Goal: Check status: Check status

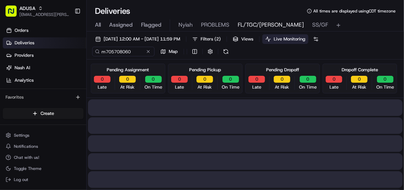
type input "m705708060"
click at [97, 24] on span "All" at bounding box center [98, 25] width 6 height 8
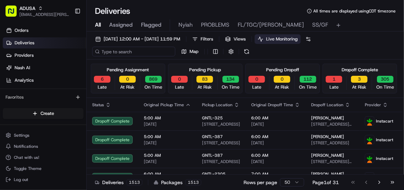
click at [124, 53] on input at bounding box center [133, 52] width 83 height 10
paste input "m705708060"
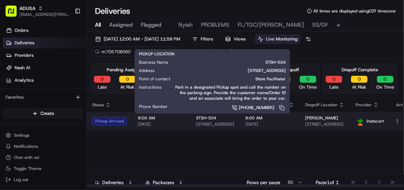
type input "m705708060"
click at [224, 122] on span "[STREET_ADDRESS]" at bounding box center [215, 125] width 38 height 6
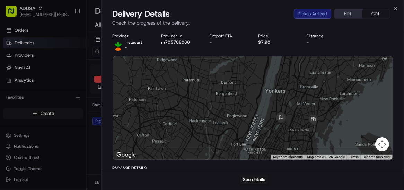
click at [353, 39] on div "Provider Instacart - Provider Id m705708060 Dropoff ETA - Price $7.90 Distance -" at bounding box center [253, 41] width 280 height 17
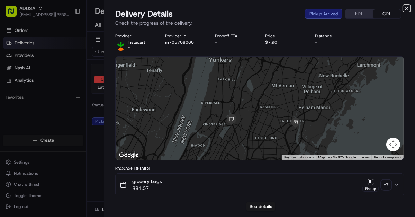
click at [403, 8] on icon "button" at bounding box center [406, 8] width 3 height 3
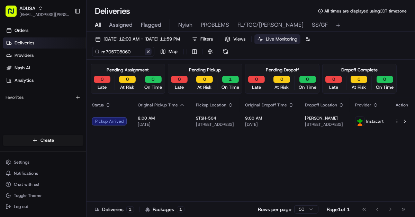
click at [147, 52] on button at bounding box center [148, 51] width 7 height 7
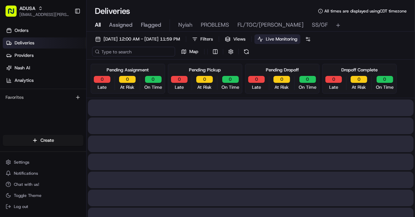
drag, startPoint x: 130, startPoint y: 53, endPoint x: 127, endPoint y: 48, distance: 6.2
click at [132, 50] on input at bounding box center [133, 52] width 83 height 10
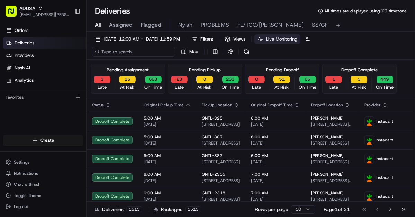
paste input "m707643719"
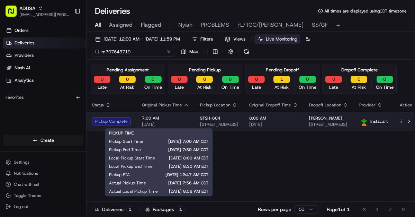
type input "m707643719"
click at [174, 119] on span "7:00 AM" at bounding box center [165, 118] width 47 height 6
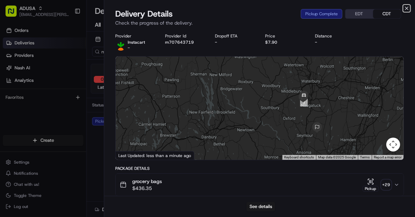
click at [403, 7] on icon "button" at bounding box center [407, 9] width 6 height 6
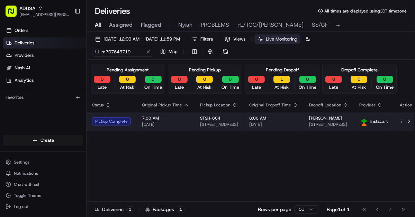
click at [195, 122] on td "STSH-604 [STREET_ADDRESS]" at bounding box center [219, 121] width 49 height 19
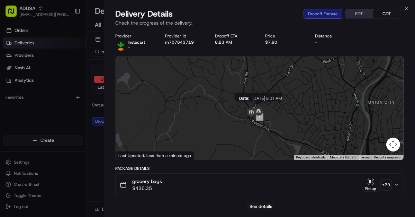
drag, startPoint x: 252, startPoint y: 78, endPoint x: 258, endPoint y: 110, distance: 32.0
click at [258, 110] on img at bounding box center [259, 112] width 14 height 14
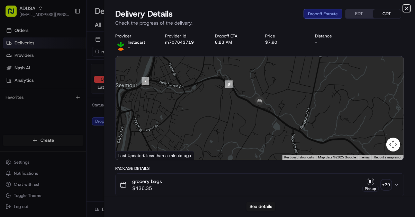
click at [403, 8] on icon "button" at bounding box center [407, 9] width 6 height 6
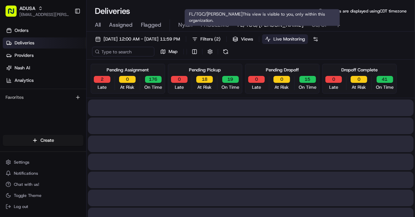
click at [251, 25] on span "FL/TGC/[PERSON_NAME]" at bounding box center [271, 25] width 66 height 8
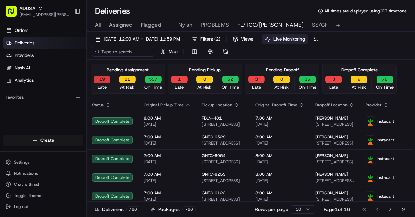
click at [101, 80] on button "19" at bounding box center [102, 79] width 17 height 7
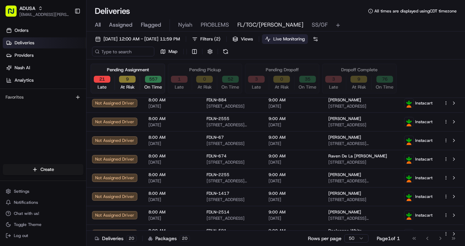
scroll to position [242, 0]
click at [359, 190] on html "ADUSA [EMAIL_ADDRESS][PERSON_NAME][DOMAIN_NAME] Toggle Sidebar Orders Deliverie…" at bounding box center [232, 123] width 465 height 246
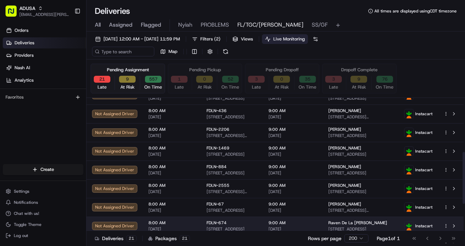
scroll to position [261, 0]
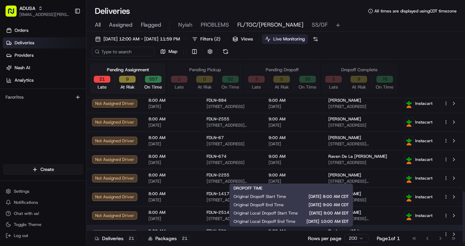
click at [314, 190] on span "9:00 AM" at bounding box center [293, 232] width 49 height 6
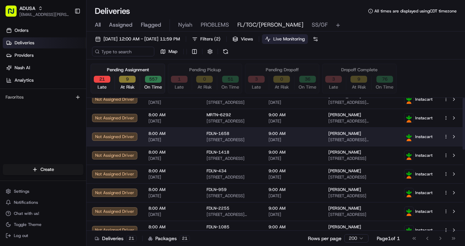
scroll to position [0, 0]
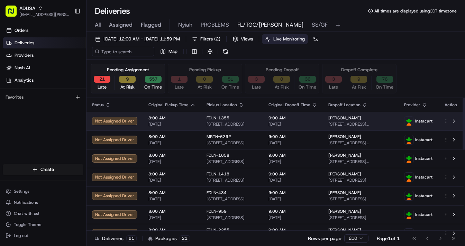
click at [180, 120] on div "8:00 AM [DATE]" at bounding box center [172, 121] width 47 height 12
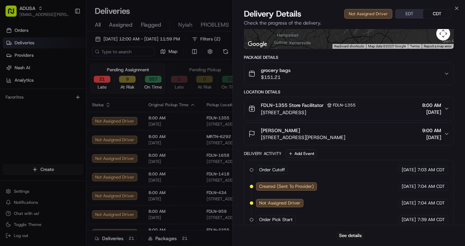
scroll to position [118, 0]
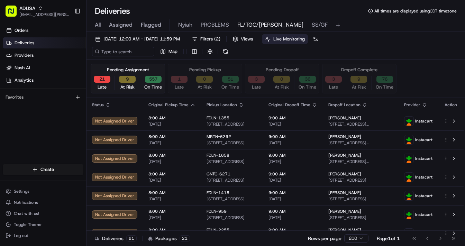
click at [132, 80] on button "9" at bounding box center [127, 79] width 17 height 7
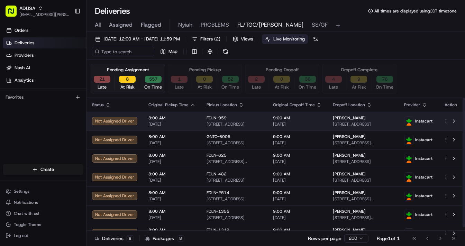
click at [188, 119] on span "8:00 AM" at bounding box center [172, 118] width 47 height 6
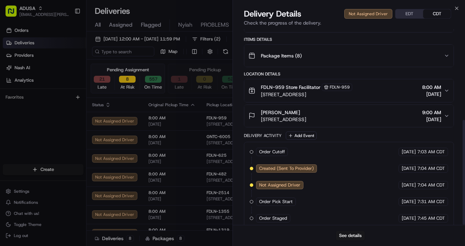
scroll to position [169, 0]
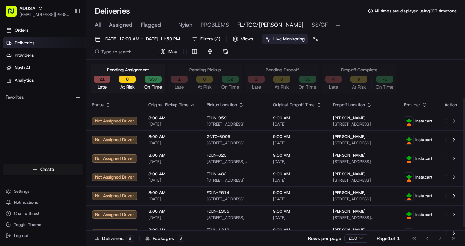
click at [183, 139] on div "8:00 AM [DATE]" at bounding box center [172, 140] width 47 height 12
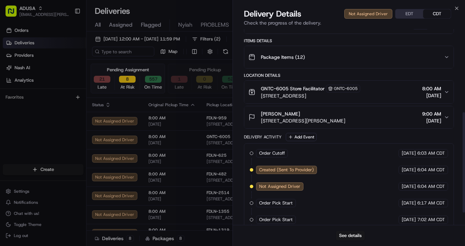
scroll to position [186, 0]
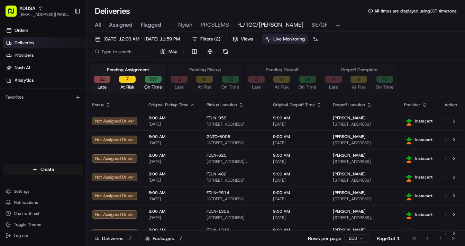
click at [187, 122] on span "[DATE]" at bounding box center [172, 125] width 47 height 6
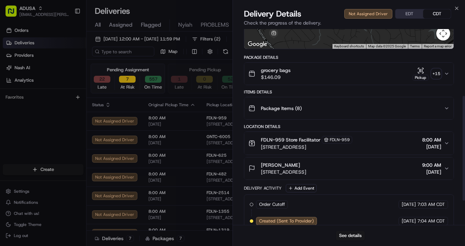
scroll to position [169, 0]
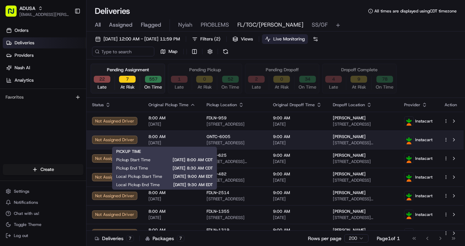
click at [188, 137] on span "8:00 AM" at bounding box center [172, 137] width 47 height 6
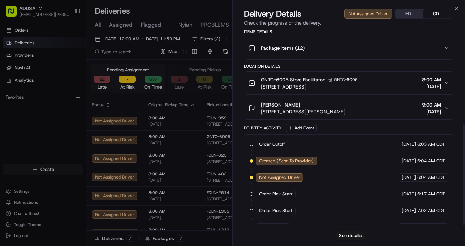
scroll to position [186, 0]
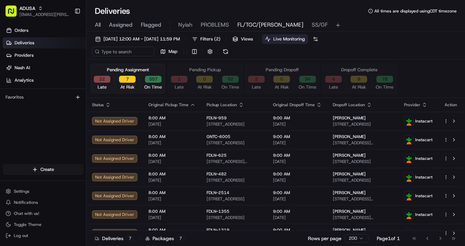
click at [186, 177] on div "8:00 AM [DATE]" at bounding box center [172, 177] width 47 height 12
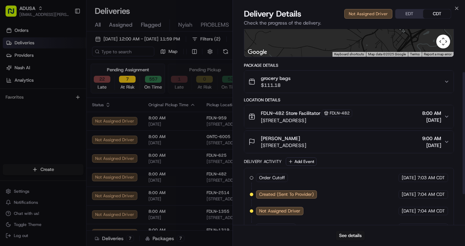
scroll to position [118, 0]
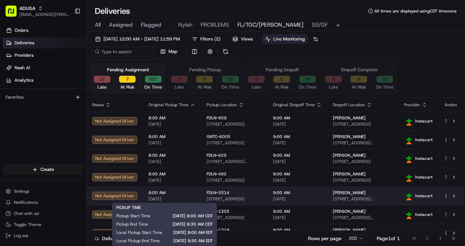
click at [185, 190] on span "8:00 AM" at bounding box center [172, 193] width 47 height 6
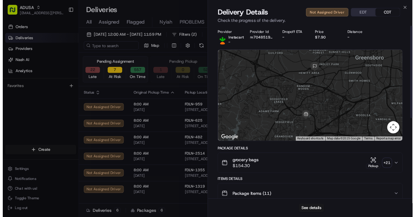
scroll to position [0, 0]
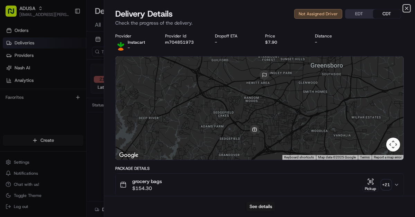
click at [403, 8] on icon "button" at bounding box center [406, 8] width 3 height 3
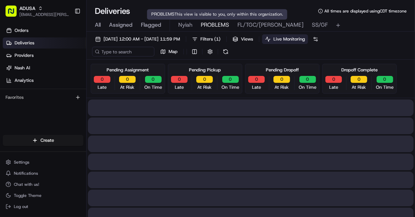
click at [207, 25] on span "PROBLEMS" at bounding box center [215, 25] width 28 height 8
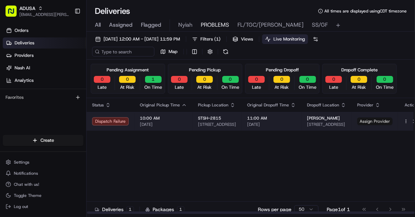
click at [370, 120] on span "Assign Provider" at bounding box center [374, 121] width 35 height 8
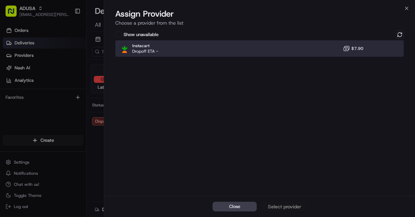
click at [251, 47] on div "Instacart Dropoff ETA - $7.90" at bounding box center [259, 48] width 289 height 17
click at [287, 190] on div "Assign Provider" at bounding box center [285, 206] width 34 height 7
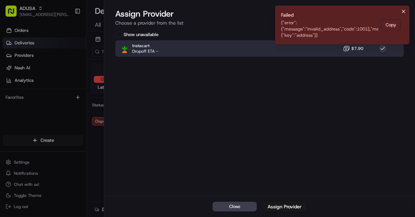
click at [403, 10] on icon "Notifications (F8)" at bounding box center [404, 12] width 6 height 6
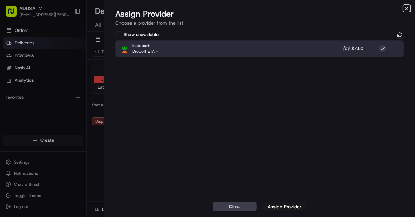
click at [403, 7] on icon "button" at bounding box center [406, 8] width 3 height 3
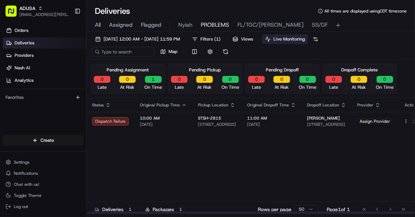
click at [288, 163] on div "Status Original Pickup Time Pickup Location Original Dropoff Time Dropoff Locat…" at bounding box center [255, 156] width 337 height 116
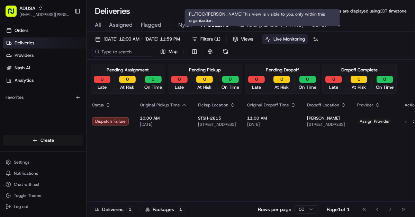
click at [252, 27] on span "FL/TGC/[PERSON_NAME]" at bounding box center [271, 25] width 66 height 8
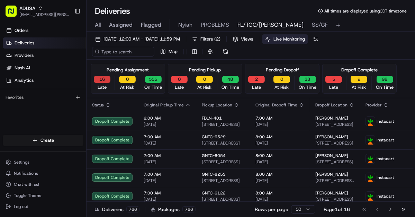
click at [100, 76] on button "16" at bounding box center [102, 79] width 17 height 7
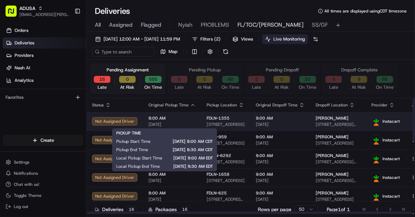
click at [185, 123] on span "[DATE]" at bounding box center [172, 125] width 47 height 6
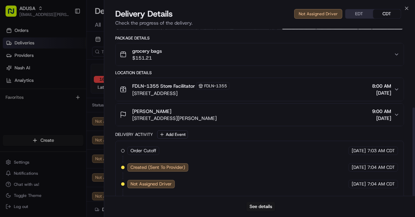
scroll to position [148, 0]
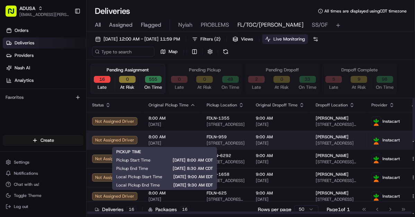
click at [189, 137] on span "8:00 AM" at bounding box center [172, 137] width 47 height 6
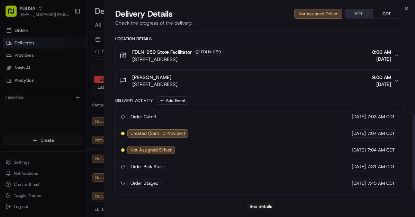
scroll to position [171, 0]
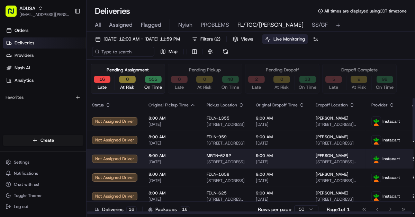
click at [110, 160] on div "Not Assigned Driver" at bounding box center [114, 158] width 45 height 8
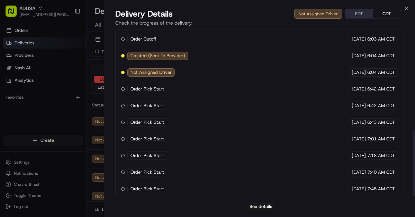
scroll to position [263, 0]
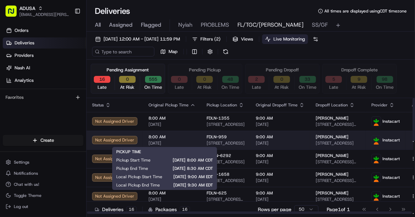
click at [188, 139] on span "8:00 AM" at bounding box center [172, 137] width 47 height 6
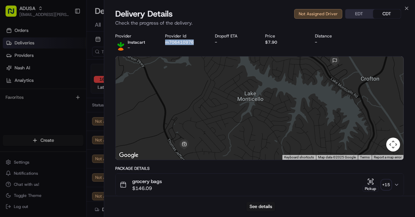
drag, startPoint x: 164, startPoint y: 43, endPoint x: 190, endPoint y: 43, distance: 25.6
click at [194, 42] on div "Provider Instacart - Provider Id m706410976 Dropoff ETA - Price $7.90 Distance -" at bounding box center [259, 41] width 289 height 17
copy button "m706410976"
click at [403, 8] on icon "button" at bounding box center [406, 8] width 3 height 3
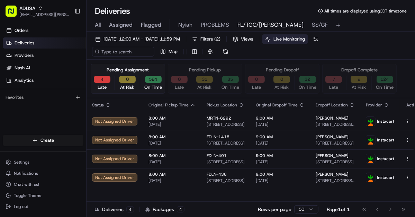
click at [102, 80] on button "4" at bounding box center [102, 79] width 17 height 7
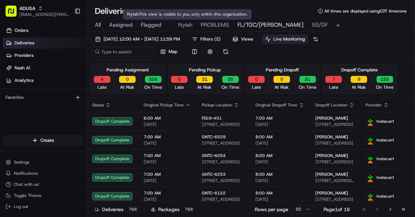
click at [205, 23] on span "PROBLEMS" at bounding box center [215, 25] width 28 height 8
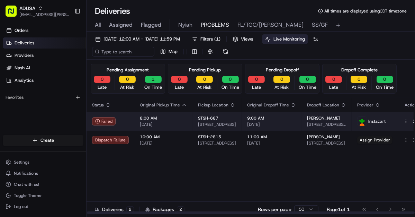
click at [185, 120] on span "8:00 AM" at bounding box center [163, 118] width 47 height 6
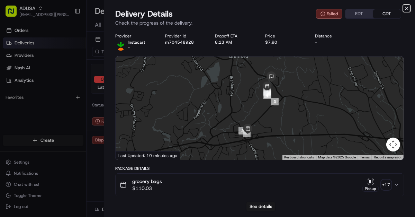
click at [403, 7] on icon "button" at bounding box center [407, 9] width 6 height 6
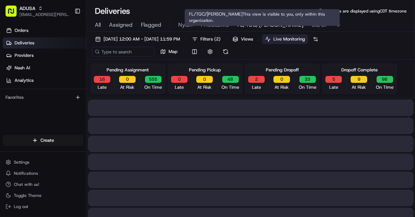
click at [244, 25] on span "FL/TGC/[PERSON_NAME]" at bounding box center [271, 25] width 66 height 8
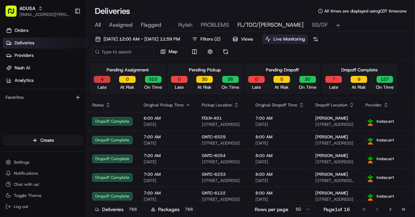
click at [103, 77] on button "4" at bounding box center [102, 79] width 17 height 7
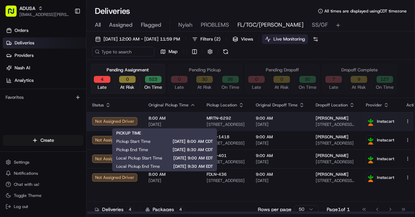
click at [184, 118] on span "8:00 AM" at bounding box center [172, 118] width 47 height 6
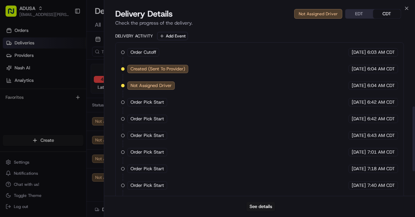
scroll to position [263, 0]
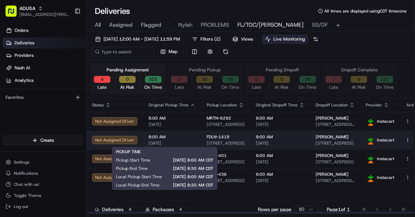
click at [190, 138] on span "8:00 AM" at bounding box center [172, 137] width 47 height 6
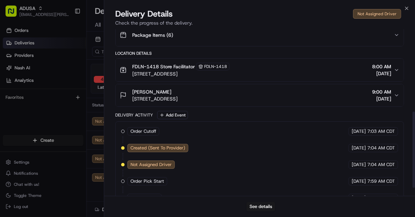
scroll to position [199, 0]
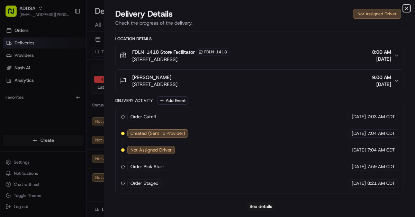
click at [403, 8] on icon "button" at bounding box center [407, 9] width 6 height 6
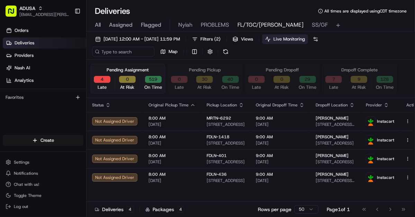
click at [97, 21] on span "All" at bounding box center [98, 25] width 6 height 8
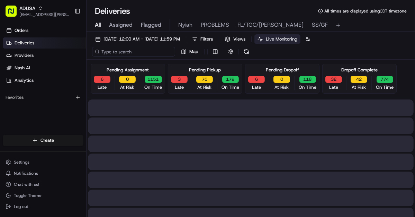
click at [121, 53] on input at bounding box center [133, 52] width 83 height 10
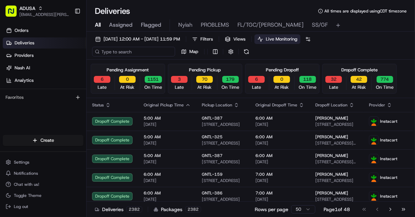
paste input "m707403036"
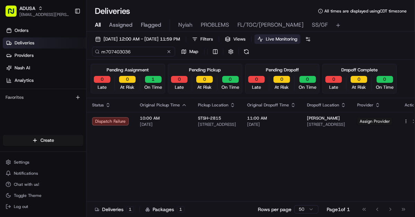
type input "m707403036"
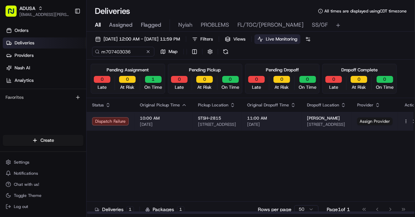
click at [175, 118] on span "10:00 AM" at bounding box center [163, 118] width 47 height 6
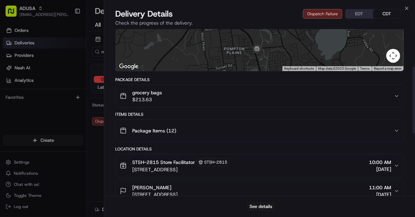
scroll to position [82, 0]
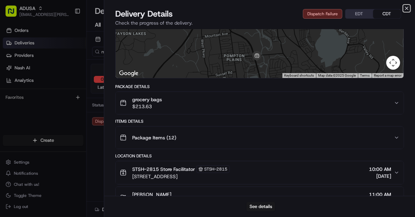
click at [403, 9] on icon "button" at bounding box center [407, 9] width 6 height 6
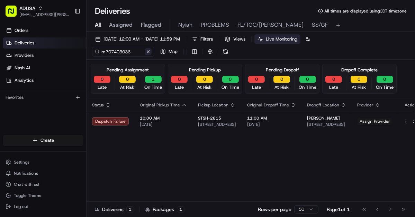
click at [148, 55] on button at bounding box center [148, 51] width 7 height 7
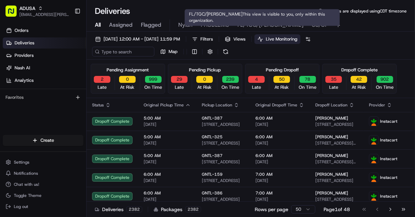
click at [248, 24] on span "FL/TGC/[PERSON_NAME]" at bounding box center [271, 25] width 66 height 8
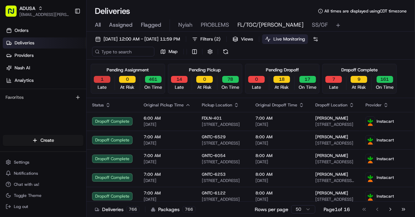
click at [103, 79] on button "1" at bounding box center [102, 79] width 17 height 7
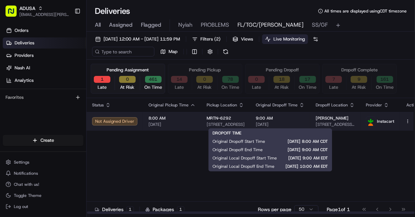
click at [296, 120] on span "9:00 AM" at bounding box center [280, 118] width 49 height 6
